Goal: Navigation & Orientation: Find specific page/section

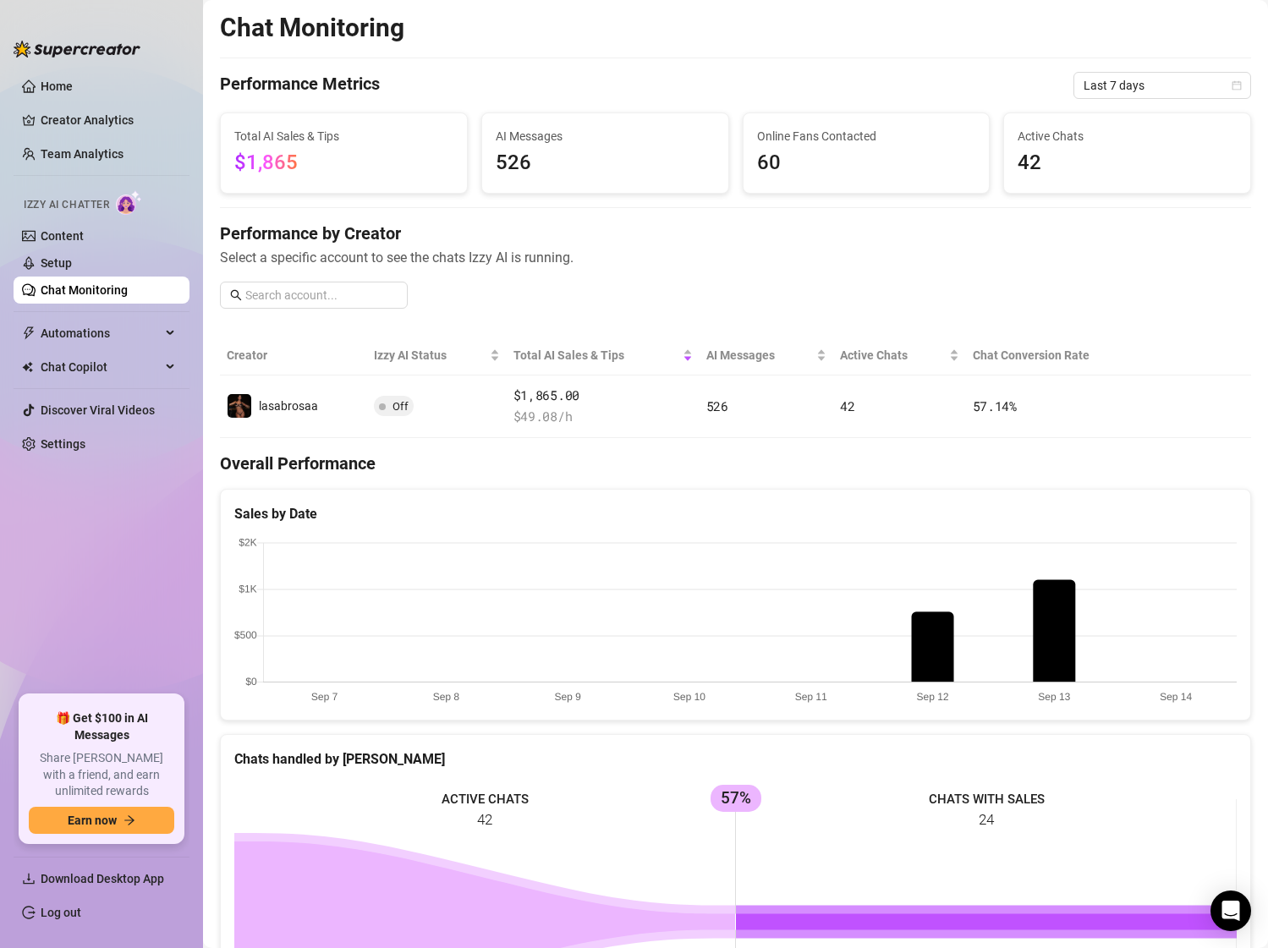
click at [97, 283] on link "Chat Monitoring" at bounding box center [84, 290] width 87 height 14
click at [72, 261] on link "Setup" at bounding box center [56, 263] width 31 height 14
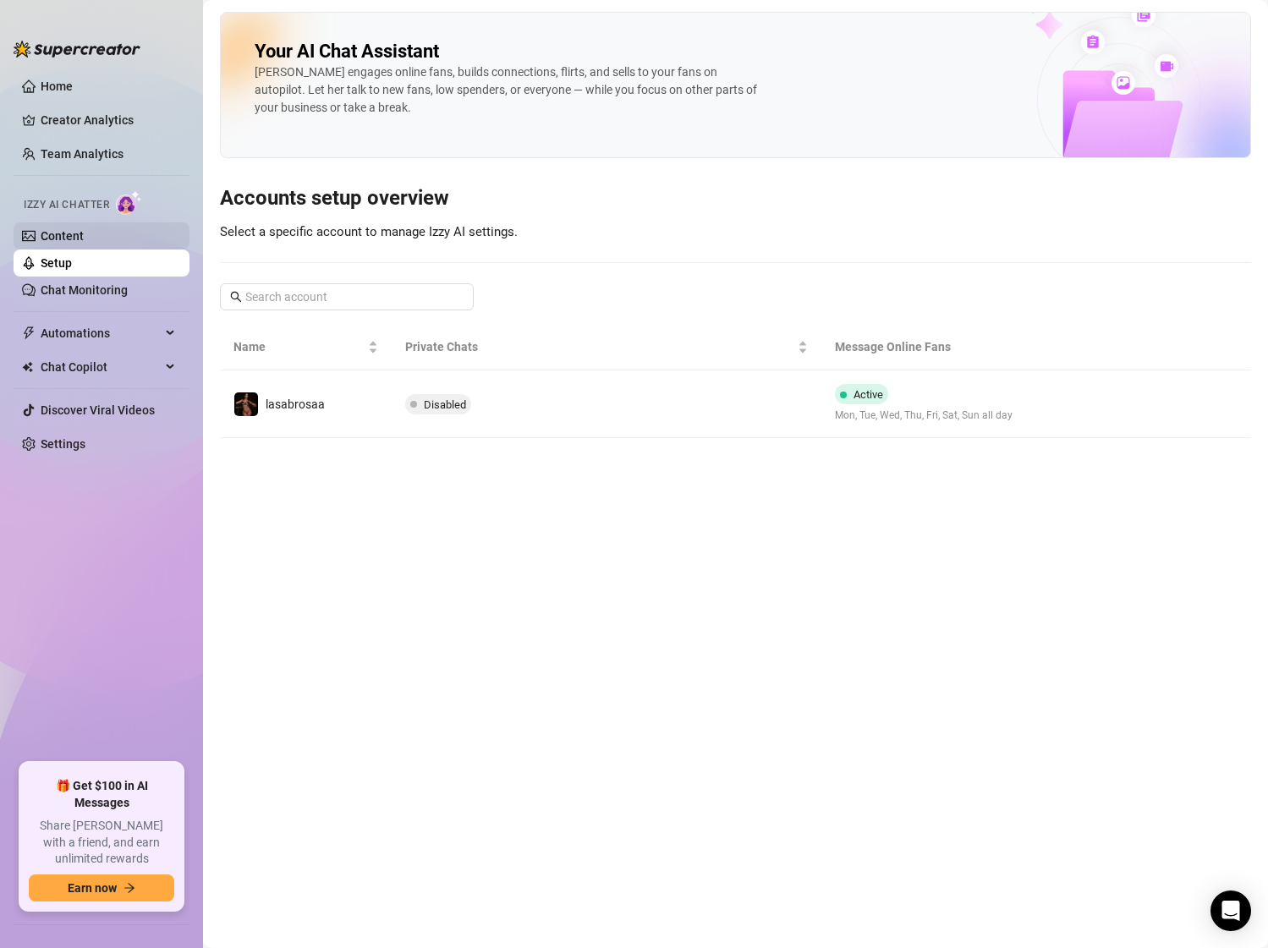
click at [84, 242] on link "Content" at bounding box center [62, 236] width 43 height 14
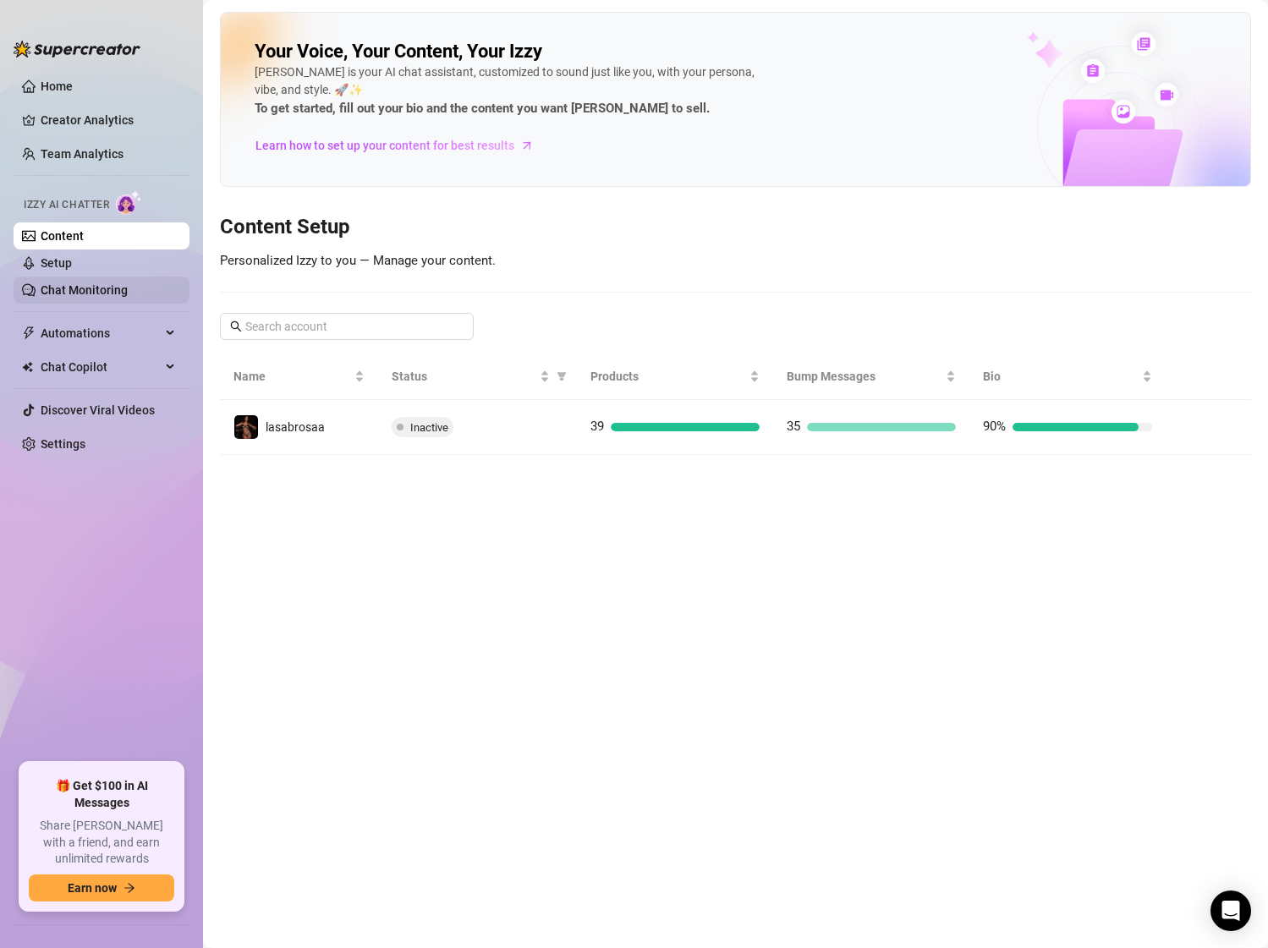
click at [90, 283] on link "Chat Monitoring" at bounding box center [84, 290] width 87 height 14
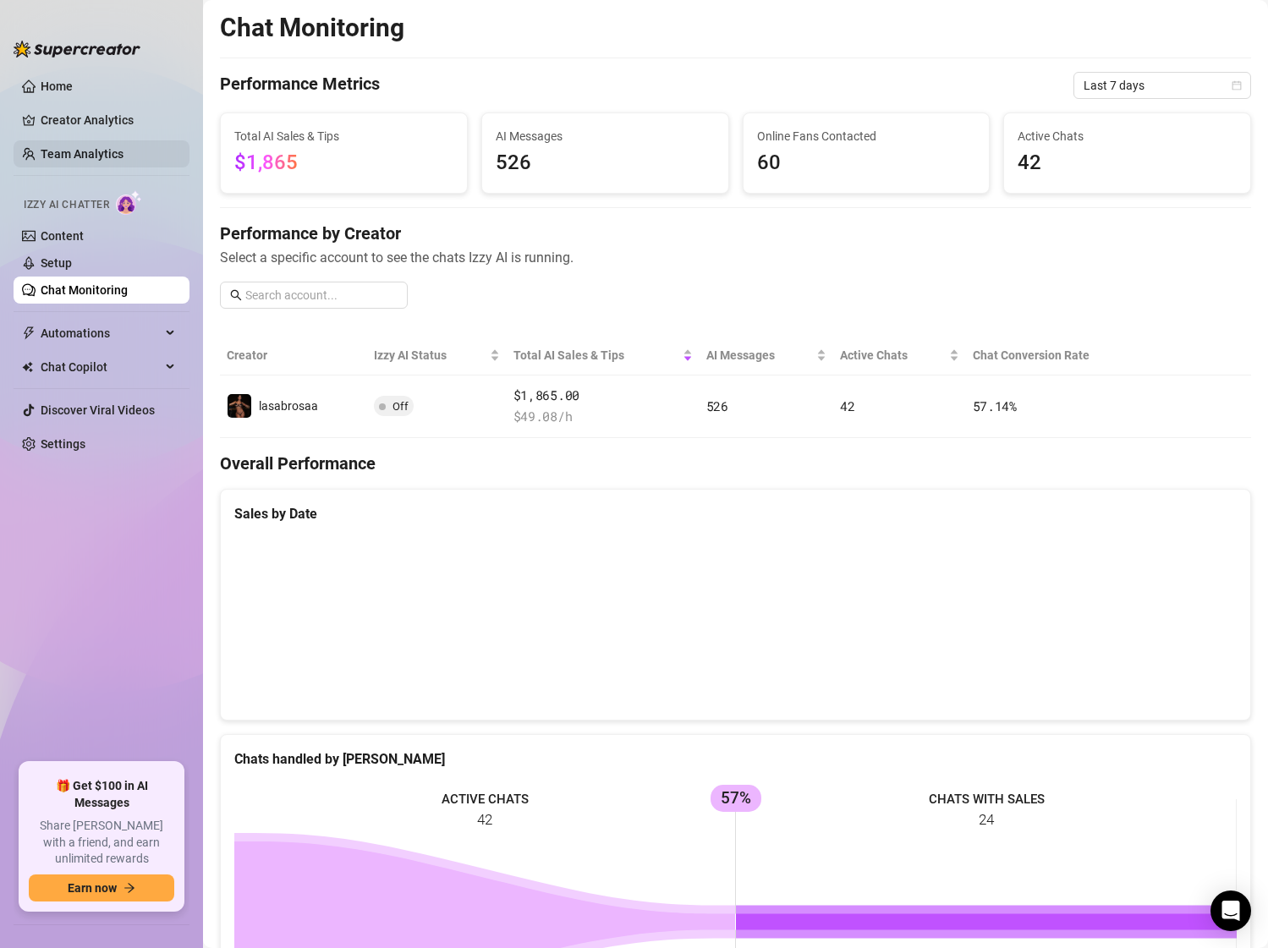
click at [63, 147] on link "Team Analytics" at bounding box center [82, 154] width 83 height 14
